Goal: Information Seeking & Learning: Find specific fact

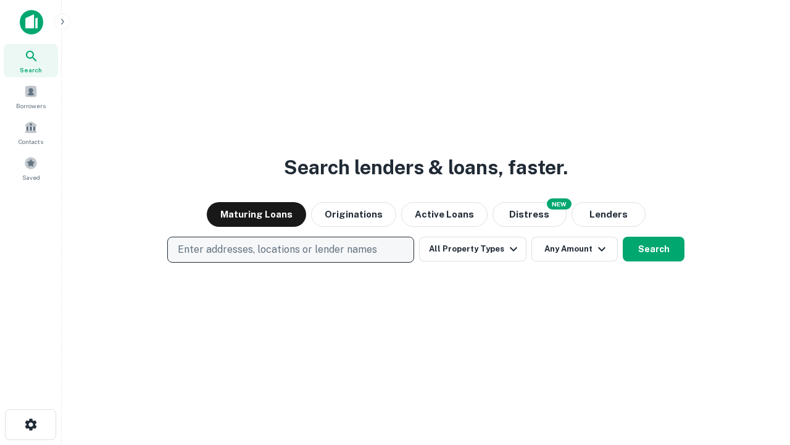
click at [290, 249] on p "Enter addresses, locations or lender names" at bounding box center [277, 249] width 199 height 15
type input "**********"
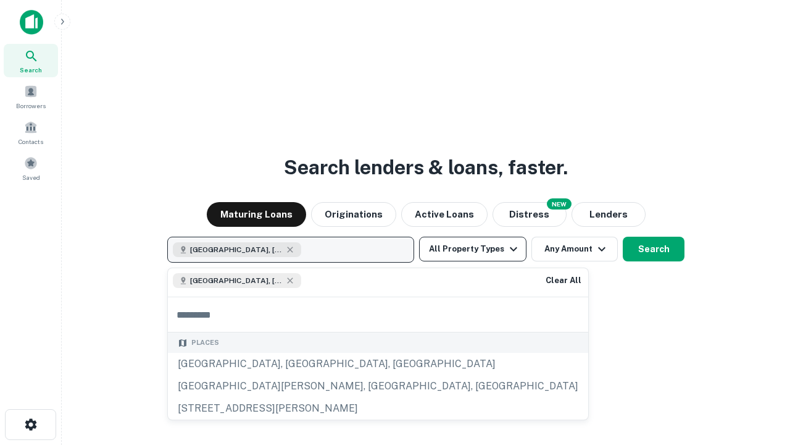
click at [473, 249] on button "All Property Types" at bounding box center [472, 248] width 107 height 25
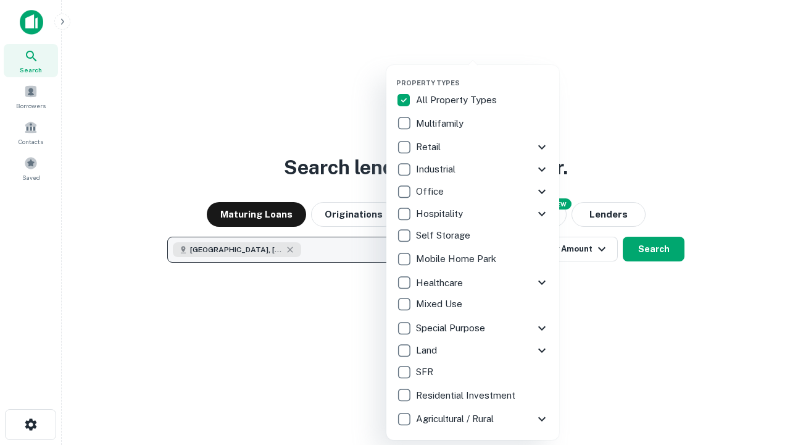
click at [483, 75] on button "button" at bounding box center [482, 75] width 173 height 1
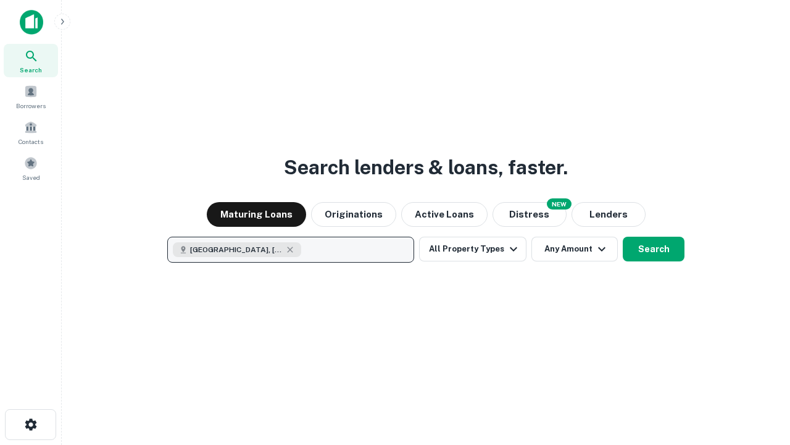
scroll to position [20, 0]
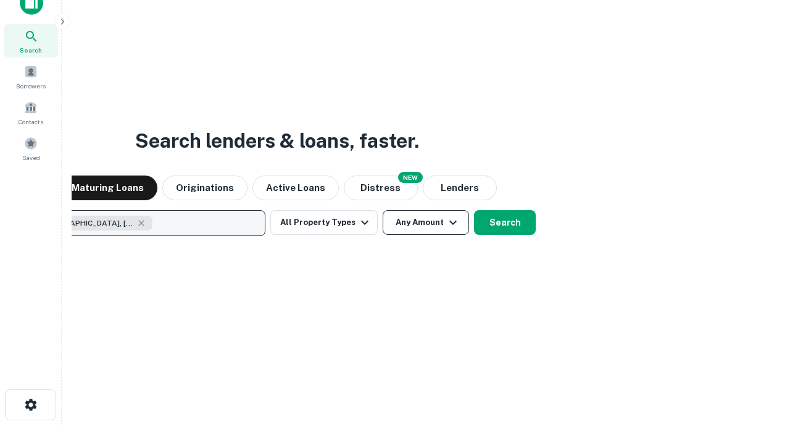
click at [383, 210] on button "Any Amount" at bounding box center [426, 222] width 86 height 25
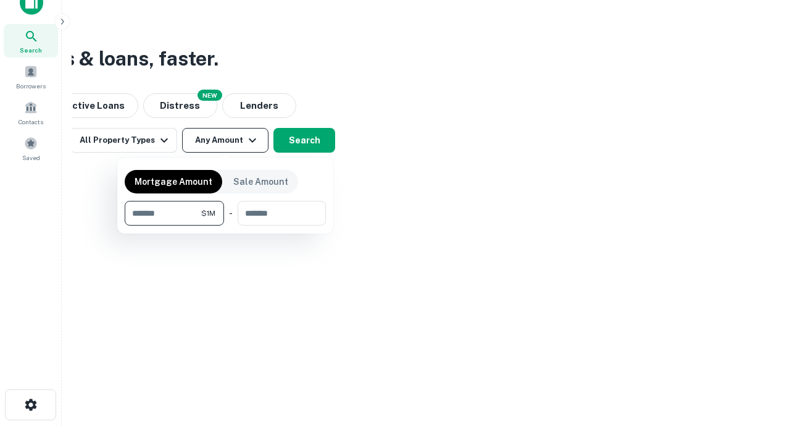
type input "*******"
click at [225, 225] on button "button" at bounding box center [225, 225] width 201 height 1
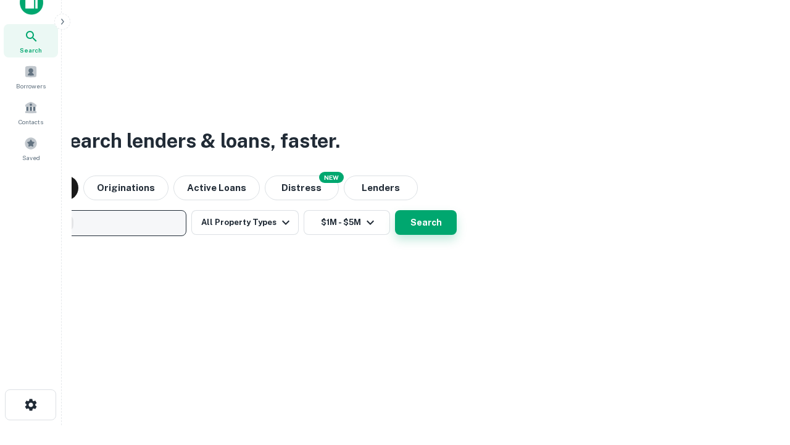
click at [395, 210] on button "Search" at bounding box center [426, 222] width 62 height 25
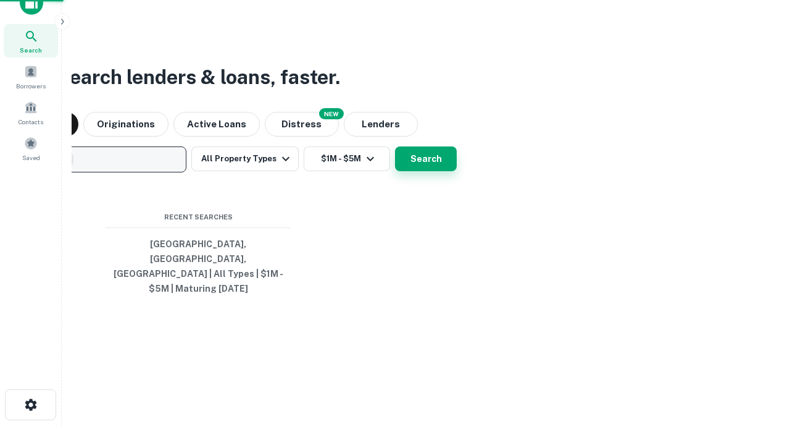
scroll to position [40, 349]
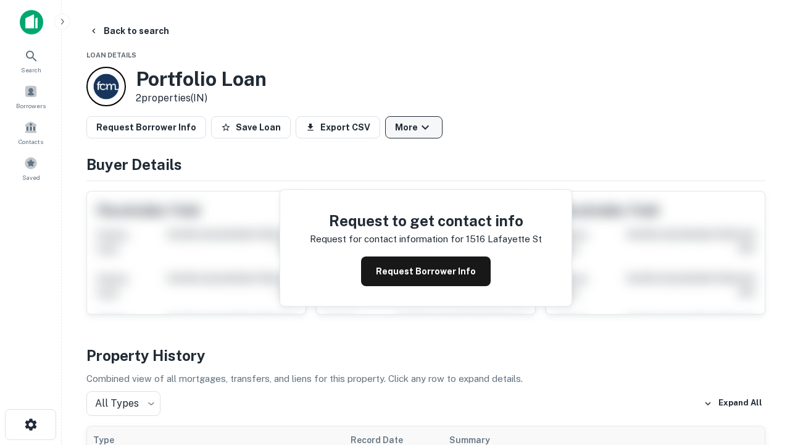
click at [414, 127] on button "More" at bounding box center [413, 127] width 57 height 22
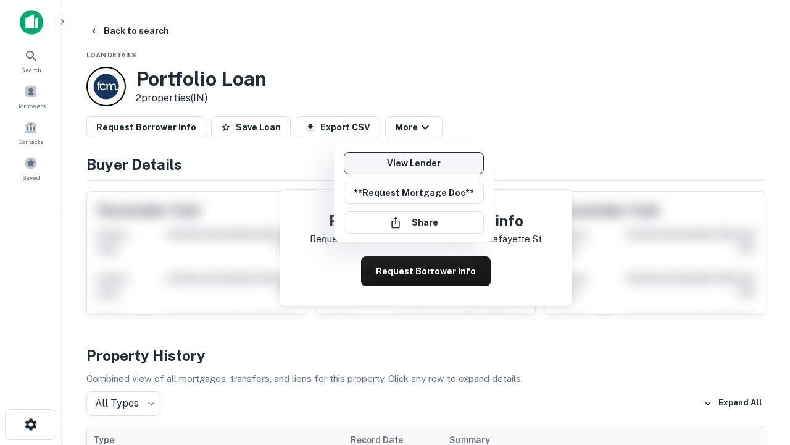
click at [414, 163] on link "View Lender" at bounding box center [414, 163] width 140 height 22
